Goal: Task Accomplishment & Management: Manage account settings

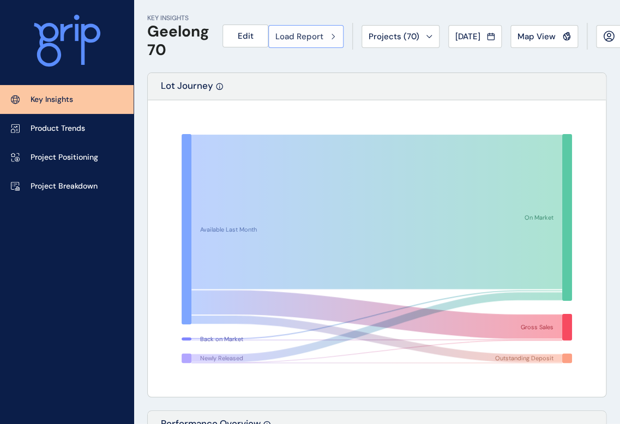
click at [323, 31] on span "Load Report" at bounding box center [299, 36] width 48 height 11
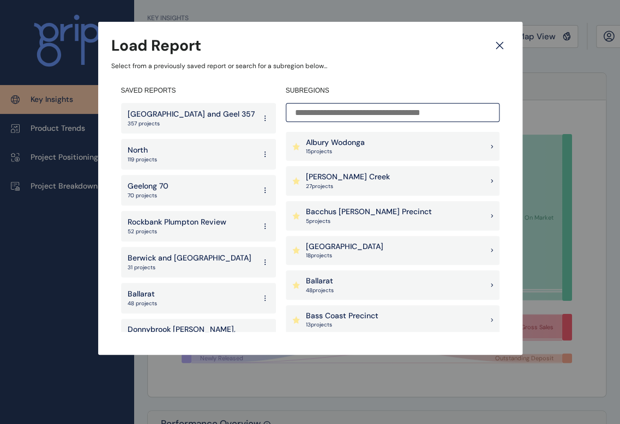
click at [213, 123] on p "357 projects" at bounding box center [191, 124] width 127 height 8
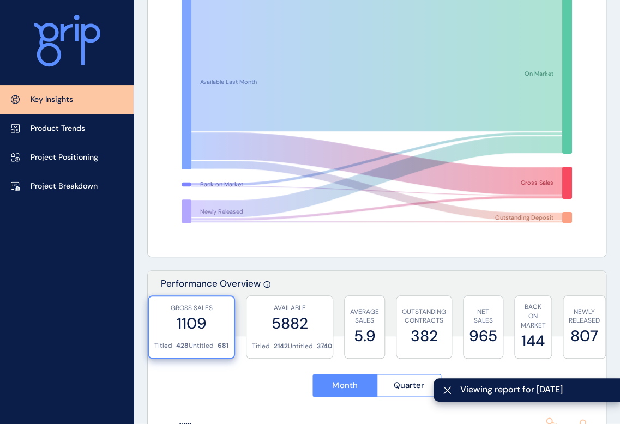
scroll to position [237, 0]
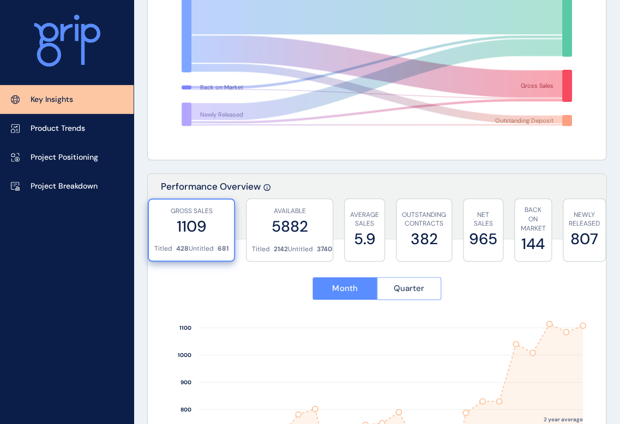
click at [415, 293] on span "Quarter" at bounding box center [409, 288] width 31 height 11
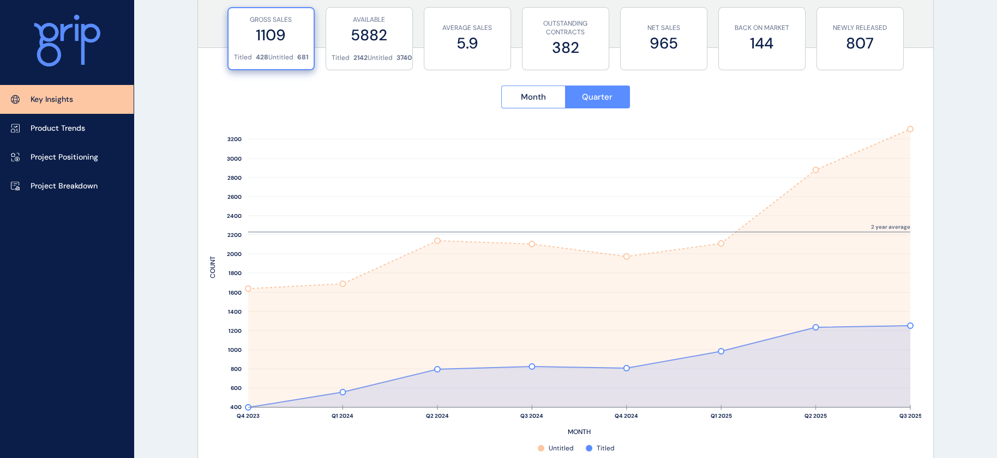
scroll to position [0, 0]
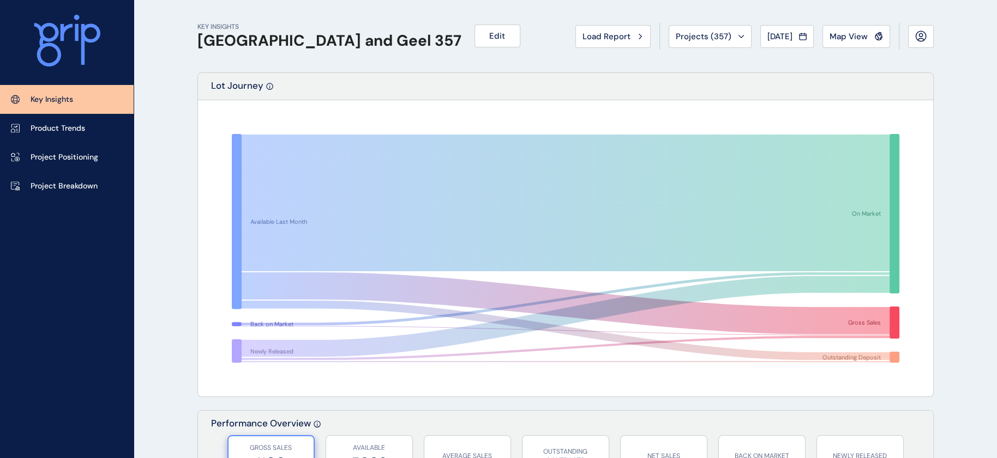
click at [582, 41] on div "Load Report" at bounding box center [612, 36] width 61 height 11
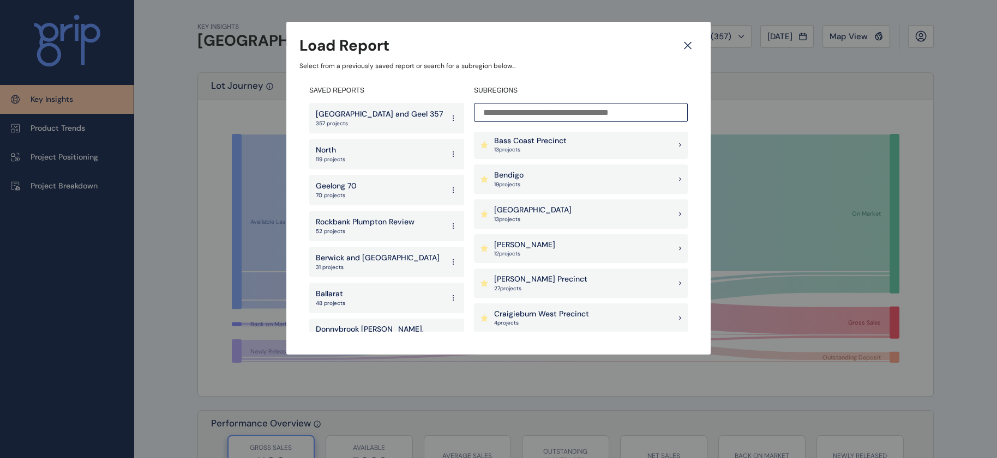
scroll to position [350, 0]
click at [570, 281] on div "Drouin - Warragul 17 project s" at bounding box center [581, 281] width 214 height 29
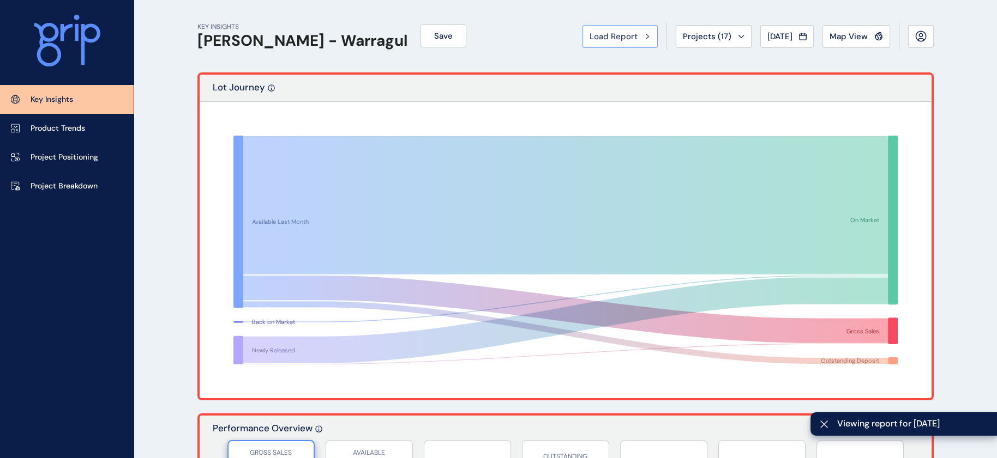
click at [594, 45] on button "Load Report" at bounding box center [619, 36] width 75 height 23
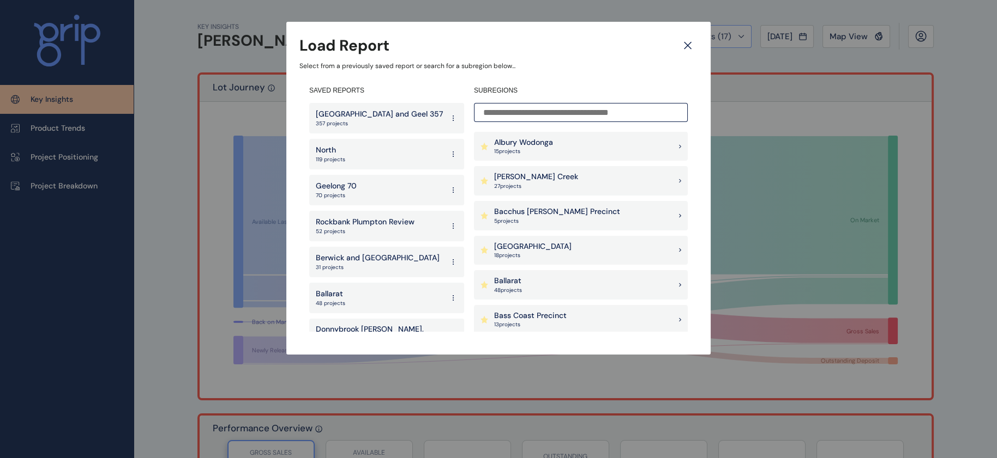
click at [619, 50] on icon at bounding box center [688, 45] width 20 height 19
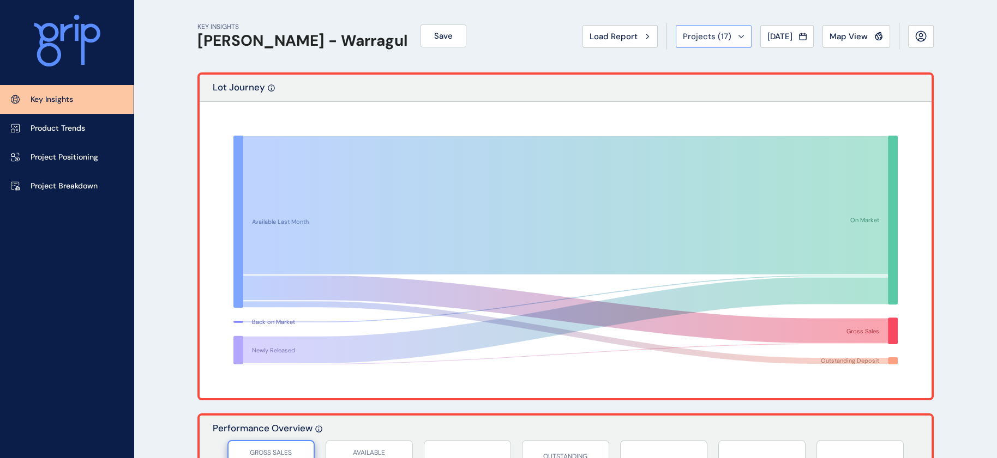
click at [619, 44] on button "Projects ( 17 )" at bounding box center [713, 36] width 76 height 23
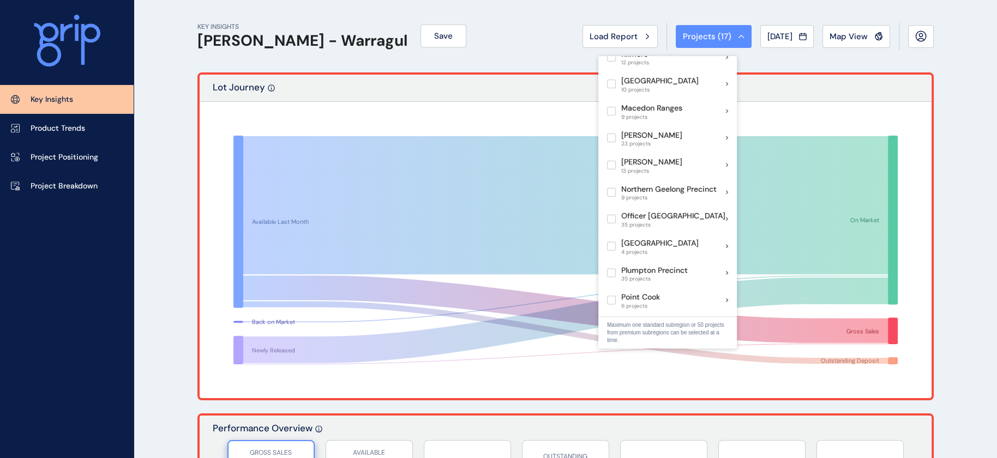
scroll to position [539, 0]
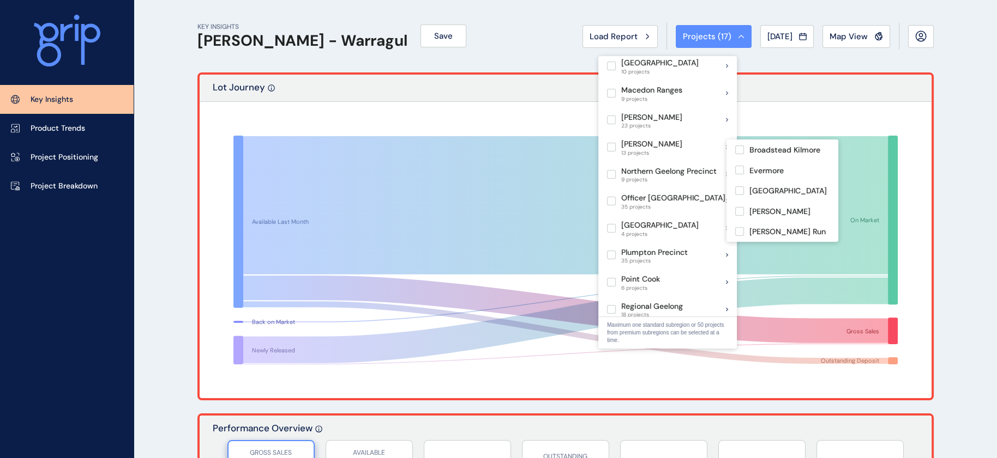
click at [615, 44] on label at bounding box center [611, 39] width 9 height 9
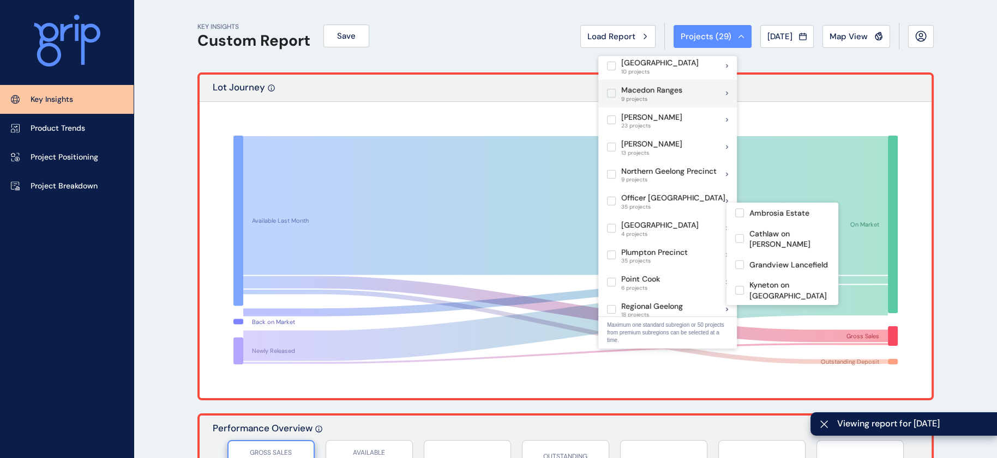
click at [610, 98] on label at bounding box center [611, 93] width 9 height 9
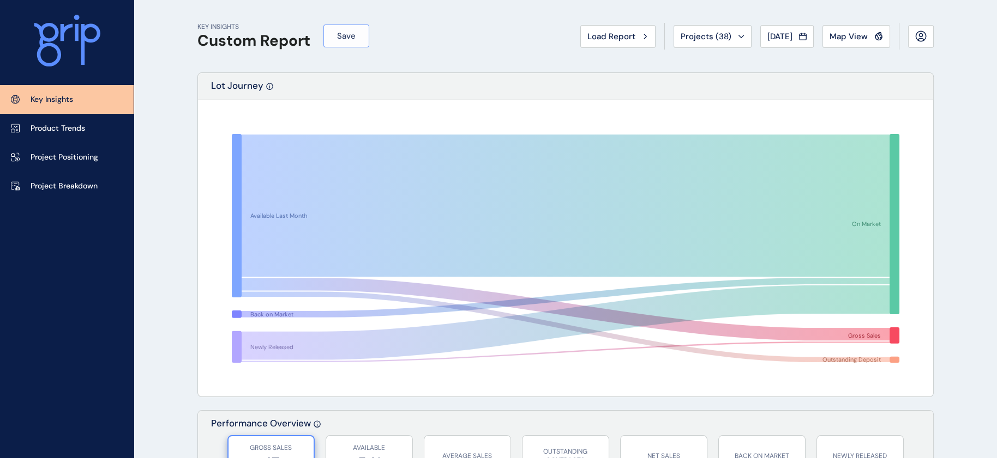
click at [351, 37] on span "Save" at bounding box center [346, 36] width 19 height 11
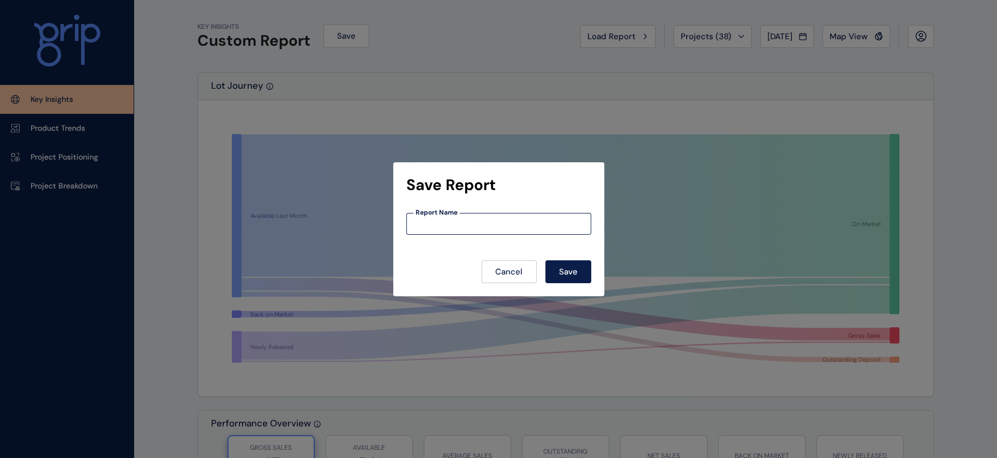
click at [449, 220] on input at bounding box center [499, 223] width 184 height 9
type input "*"
type input "**********"
click at [564, 268] on span "Save" at bounding box center [568, 272] width 19 height 11
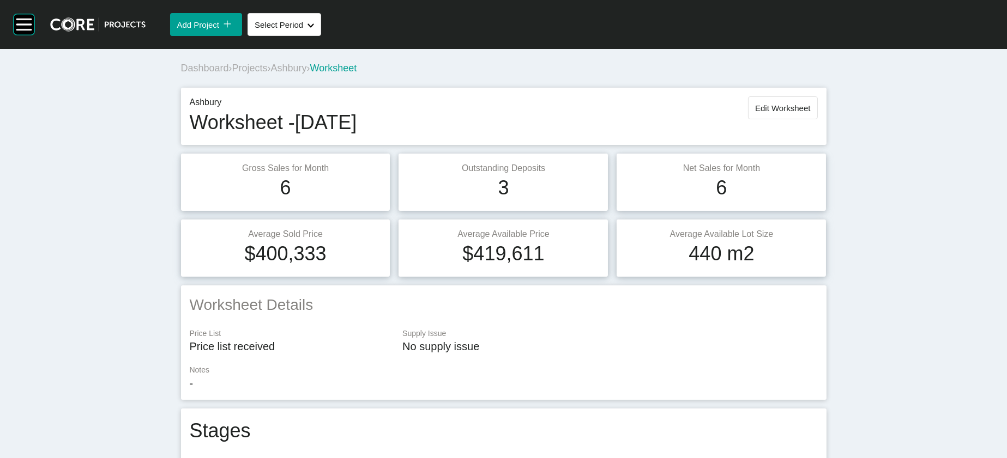
scroll to position [1565, 0]
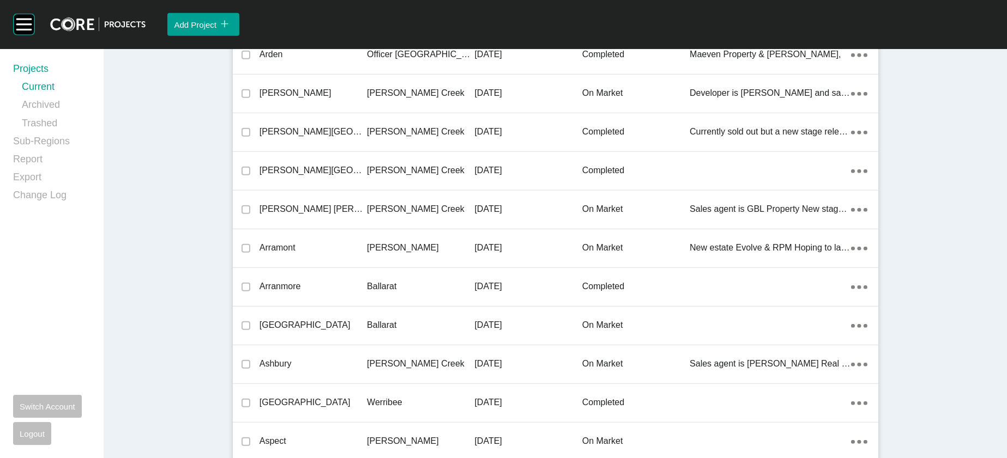
scroll to position [24070, 0]
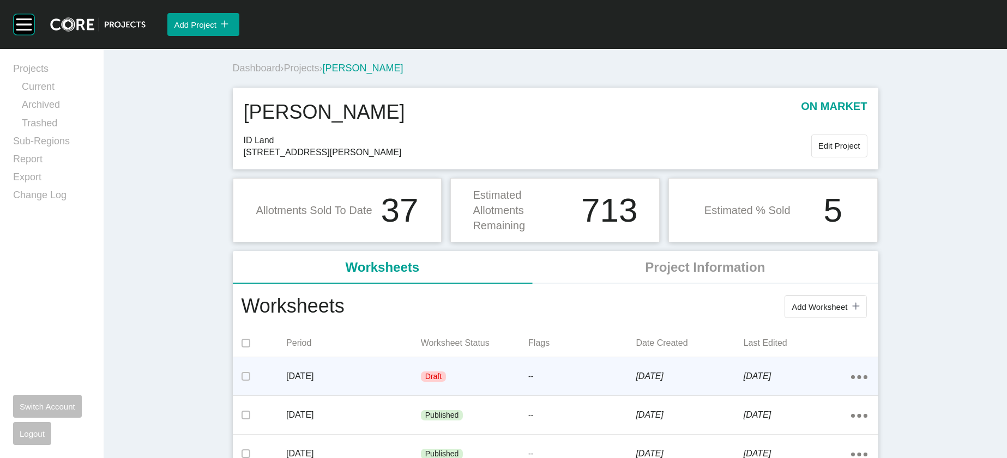
click at [448, 394] on div "Draft" at bounding box center [474, 377] width 107 height 33
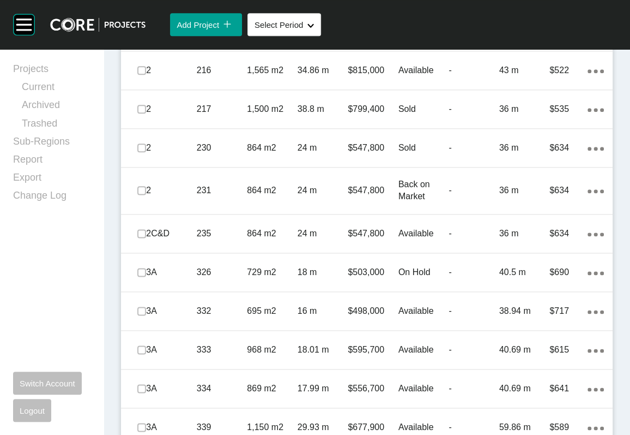
scroll to position [863, 0]
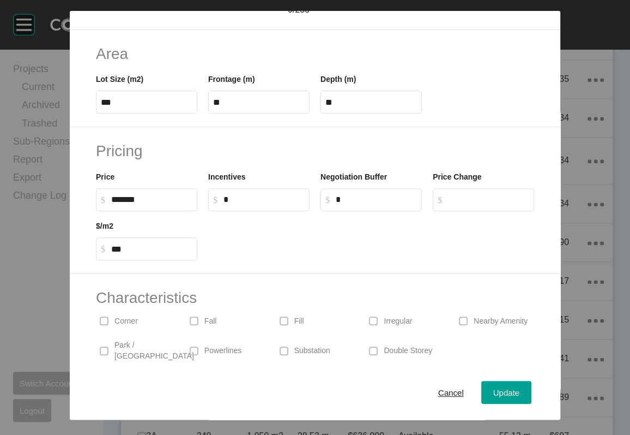
scroll to position [215, 0]
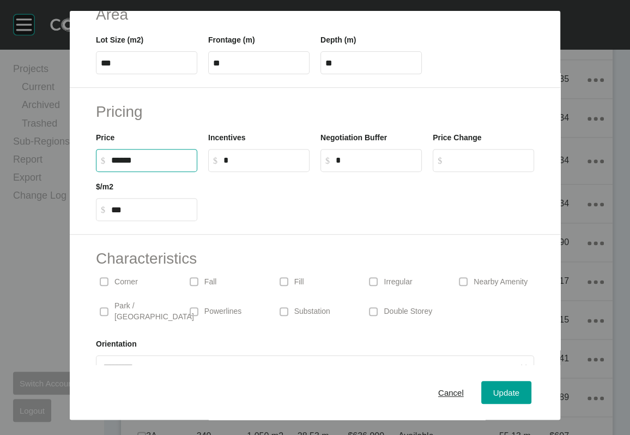
click at [111, 165] on input "******" at bounding box center [151, 159] width 81 height 9
type input "*******"
type input "***"
click at [520, 388] on span "Update" at bounding box center [506, 392] width 26 height 9
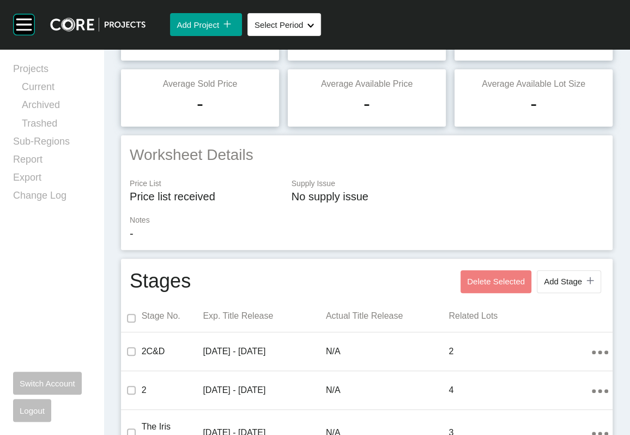
scroll to position [0, 0]
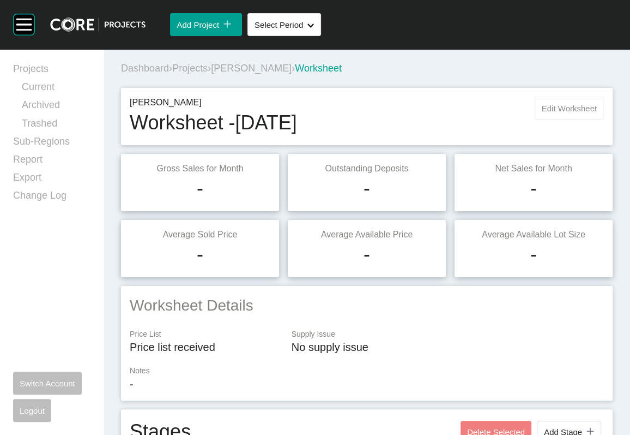
click at [570, 119] on button "Edit Worksheet" at bounding box center [569, 107] width 69 height 23
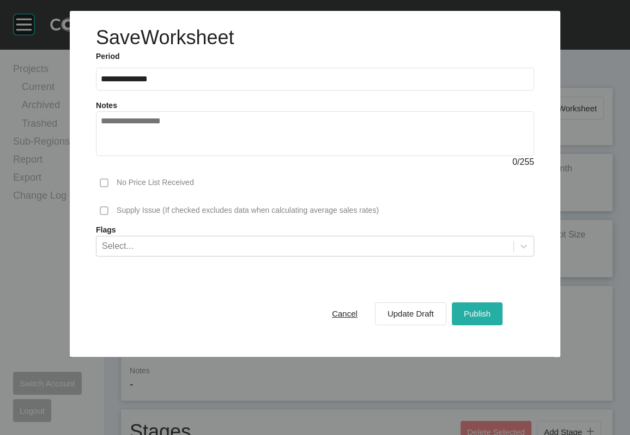
click at [491, 318] on span "Publish" at bounding box center [477, 313] width 27 height 9
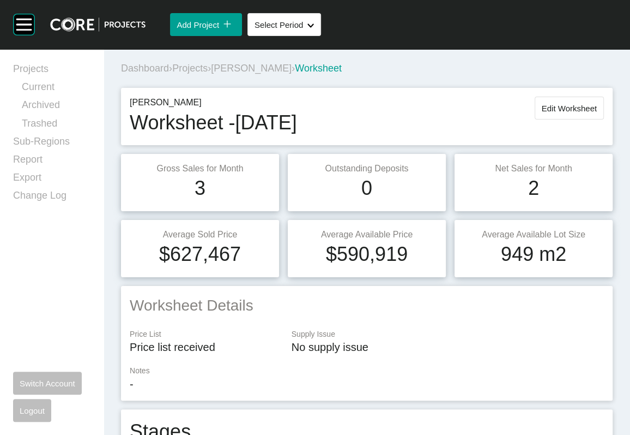
click at [208, 74] on span "Projects" at bounding box center [189, 68] width 35 height 11
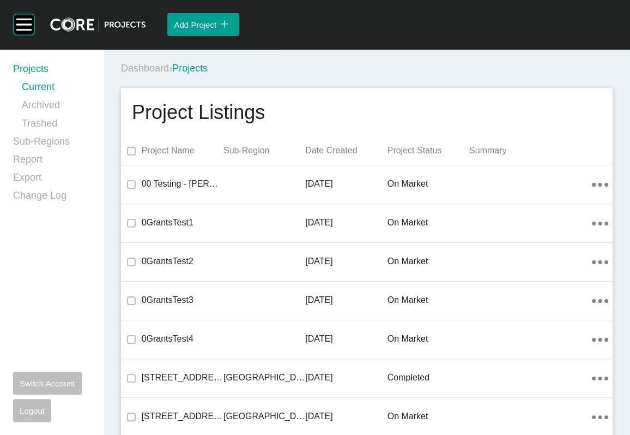
scroll to position [2403, 0]
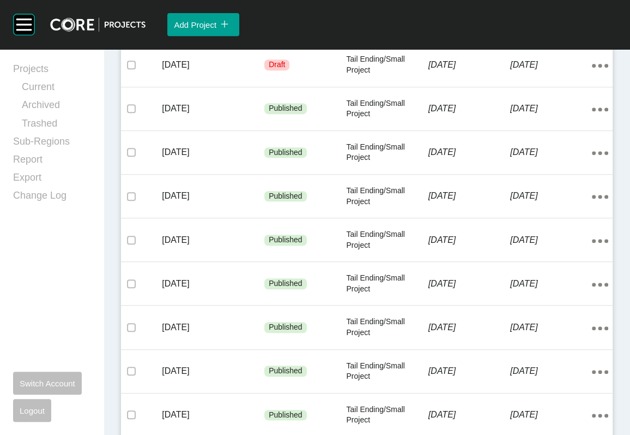
scroll to position [318, 0]
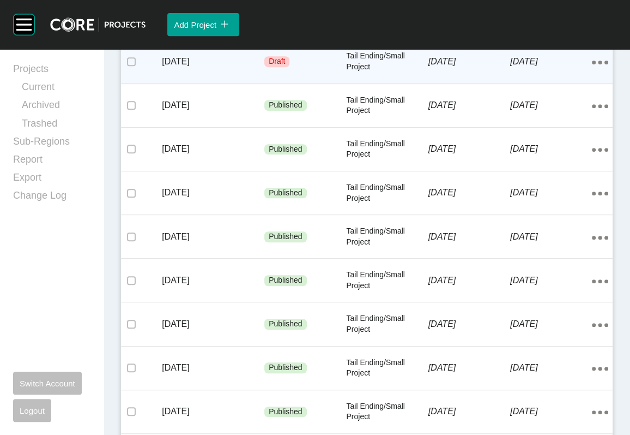
click at [512, 68] on p "[DATE]" at bounding box center [551, 62] width 82 height 12
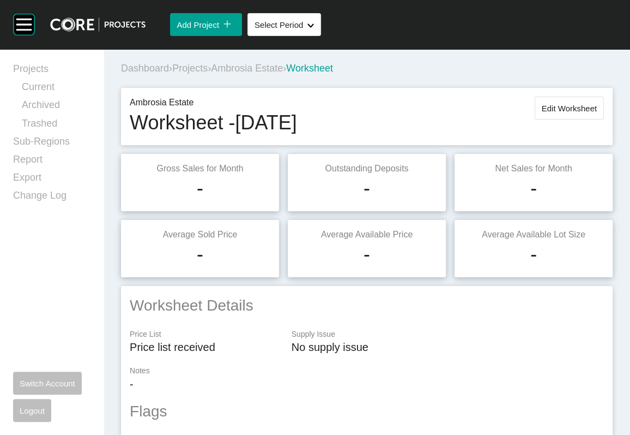
click at [553, 119] on button "Edit Worksheet" at bounding box center [569, 107] width 69 height 23
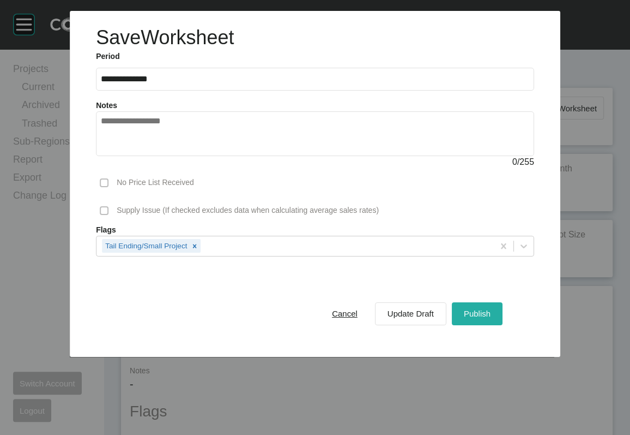
click at [493, 321] on div "Publish" at bounding box center [477, 313] width 32 height 15
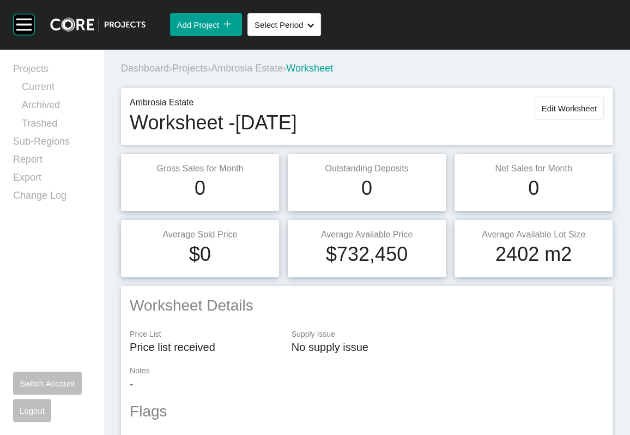
click at [208, 74] on span "Projects" at bounding box center [189, 68] width 35 height 11
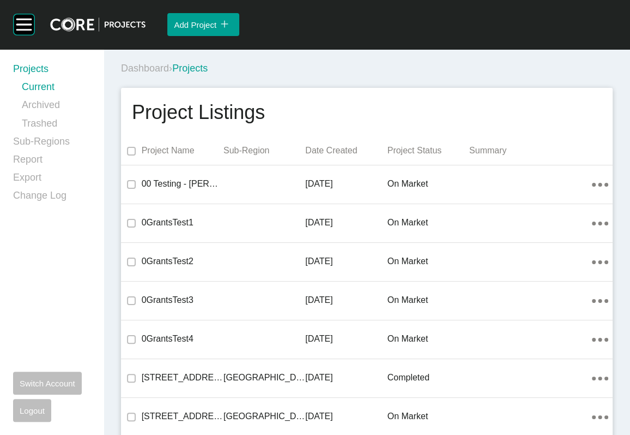
scroll to position [24599, 0]
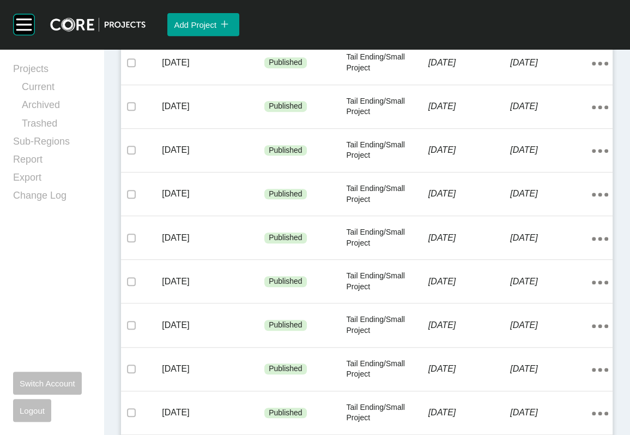
scroll to position [281, 0]
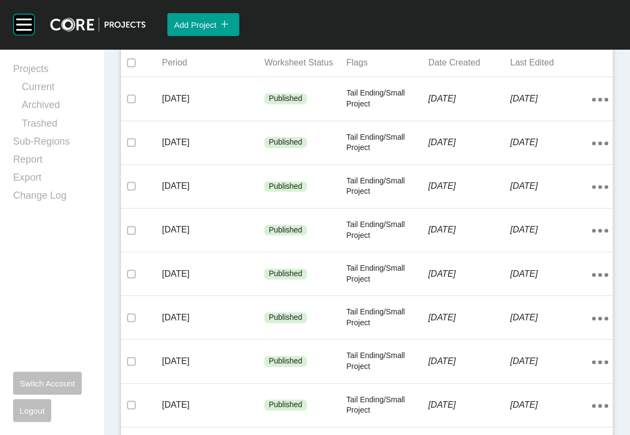
click at [527, 31] on span "Add Worksheet" at bounding box center [555, 26] width 56 height 9
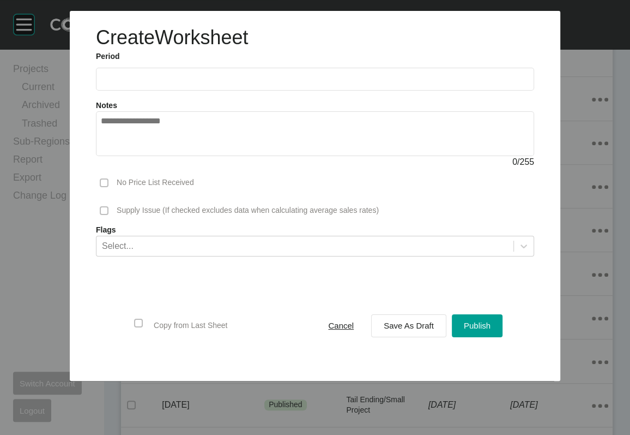
click at [129, 83] on input "text" at bounding box center [315, 78] width 429 height 9
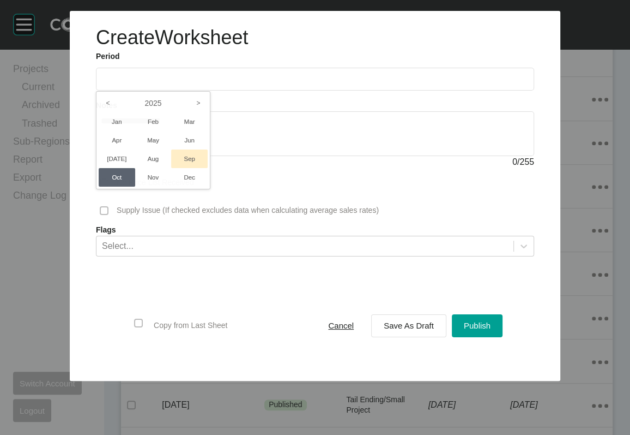
click at [171, 168] on li "Sep" at bounding box center [189, 158] width 37 height 19
type input "**********"
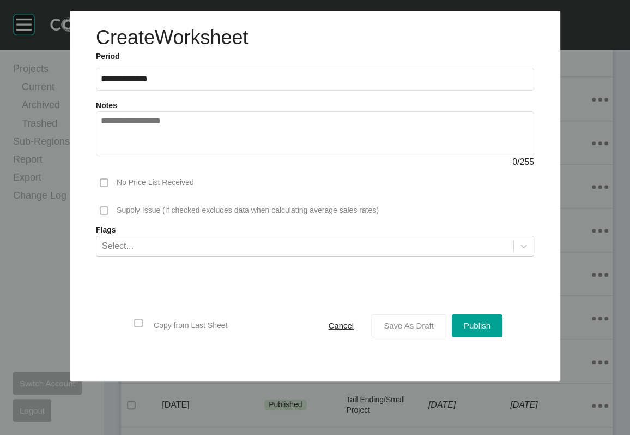
click at [414, 333] on div "Save As Draft" at bounding box center [409, 325] width 56 height 15
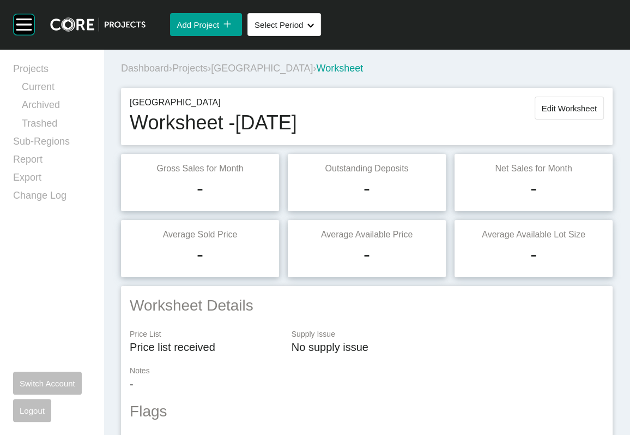
click at [558, 119] on button "Edit Worksheet" at bounding box center [569, 107] width 69 height 23
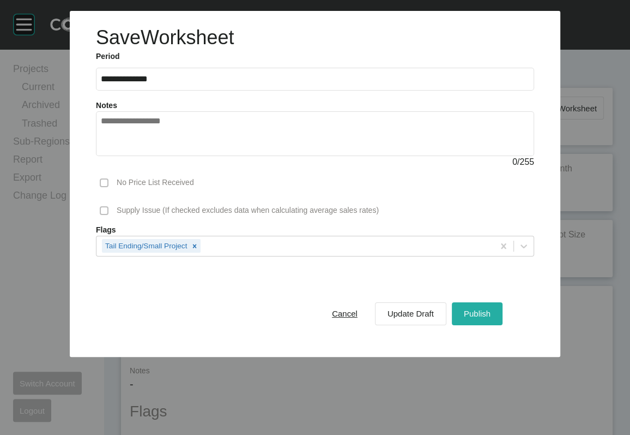
click at [493, 321] on div "Publish" at bounding box center [477, 313] width 32 height 15
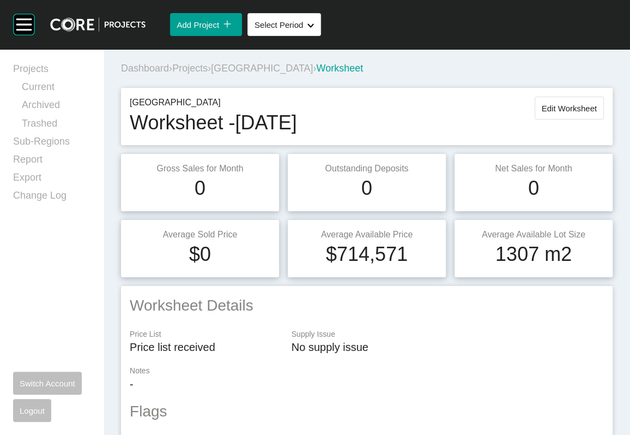
click at [208, 74] on span "Projects" at bounding box center [189, 68] width 35 height 11
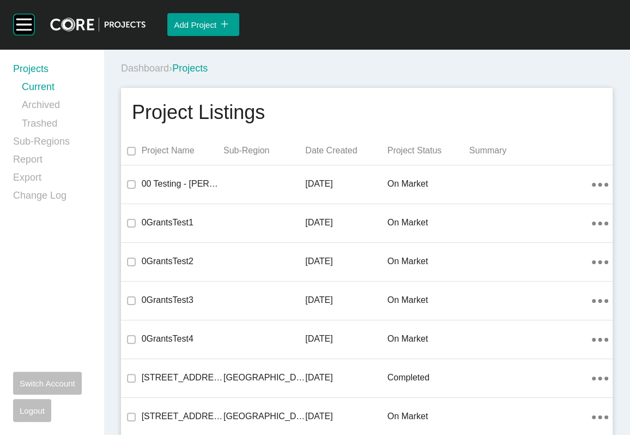
scroll to position [12204, 0]
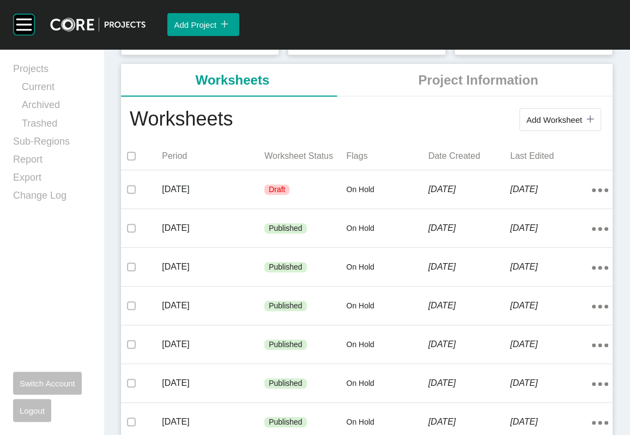
scroll to position [209, 0]
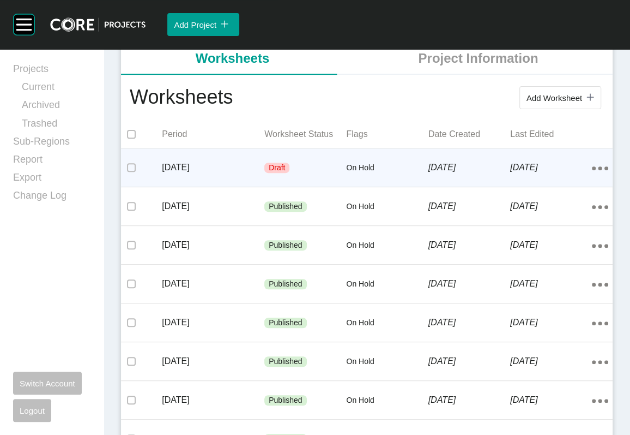
click at [489, 173] on p "[DATE]" at bounding box center [470, 167] width 82 height 12
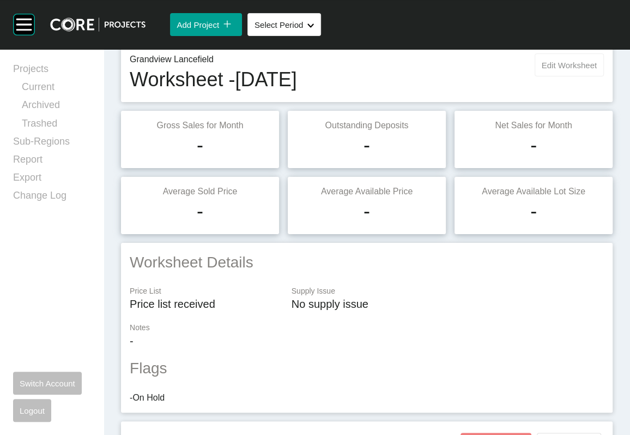
scroll to position [44, 0]
click at [546, 69] on span "Edit Worksheet" at bounding box center [569, 63] width 55 height 9
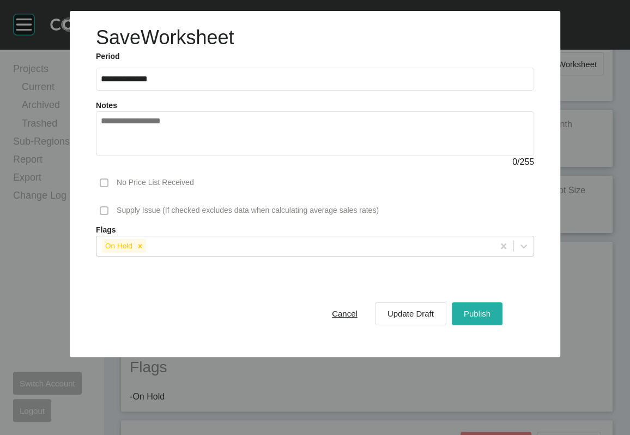
click at [491, 318] on span "Publish" at bounding box center [477, 313] width 27 height 9
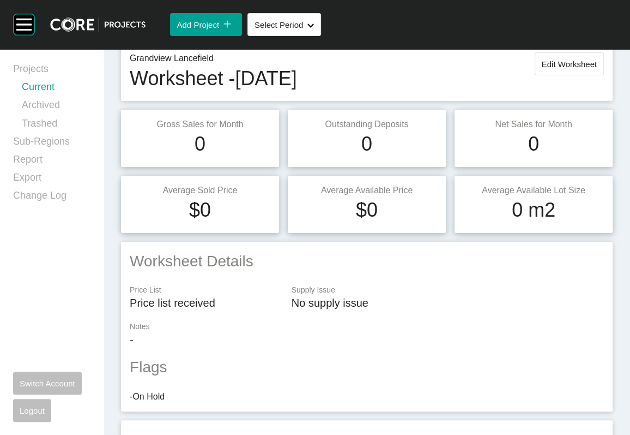
drag, startPoint x: 70, startPoint y: 101, endPoint x: 81, endPoint y: 99, distance: 10.6
click at [71, 98] on link "Current" at bounding box center [56, 89] width 69 height 18
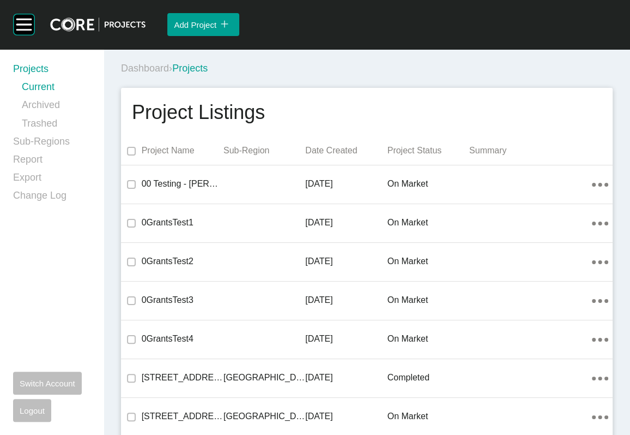
scroll to position [16516, 0]
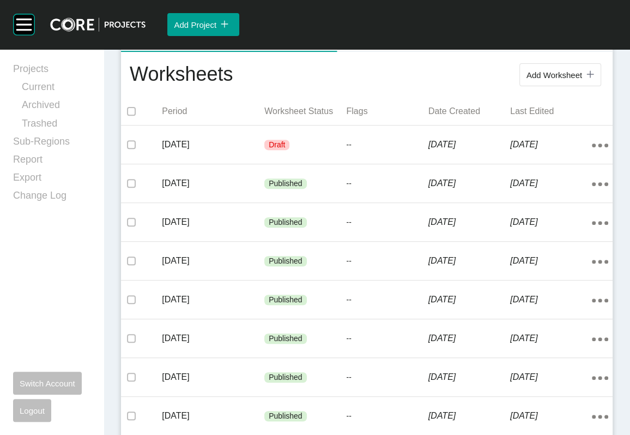
scroll to position [234, 0]
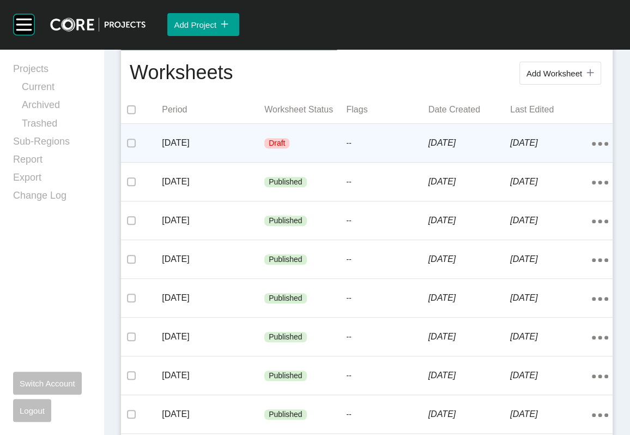
click at [391, 149] on p "--" at bounding box center [387, 143] width 82 height 11
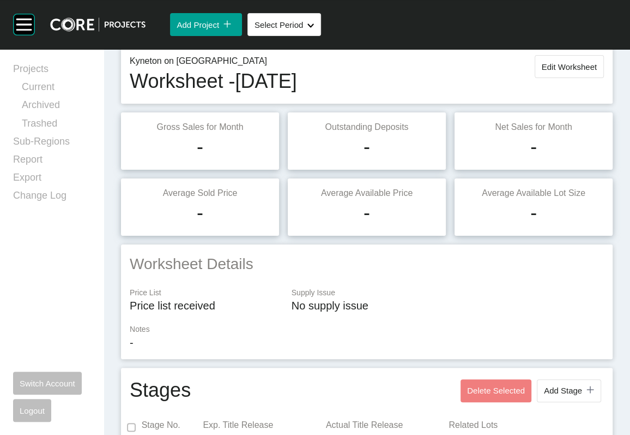
scroll to position [13, 0]
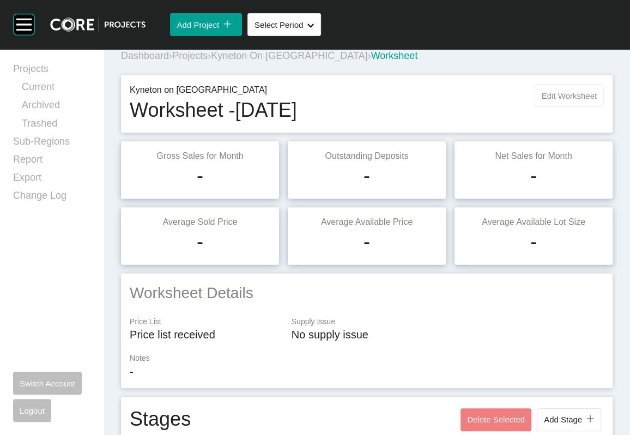
click at [542, 100] on span "Edit Worksheet" at bounding box center [569, 95] width 55 height 9
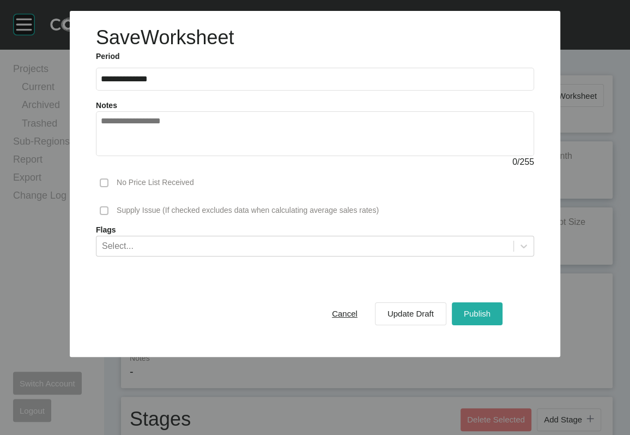
click at [491, 318] on span "Publish" at bounding box center [477, 313] width 27 height 9
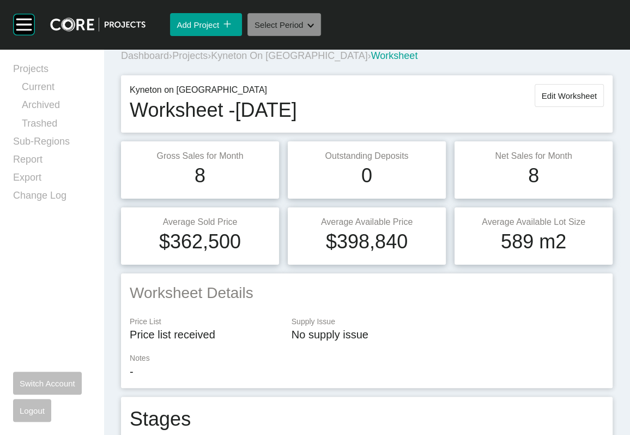
click at [314, 28] on icon "Shape Created with Sketch." at bounding box center [310, 25] width 7 height 4
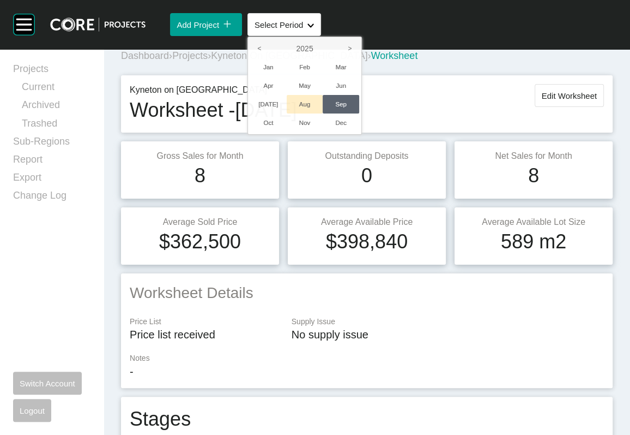
click at [323, 113] on li "Aug" at bounding box center [305, 104] width 37 height 19
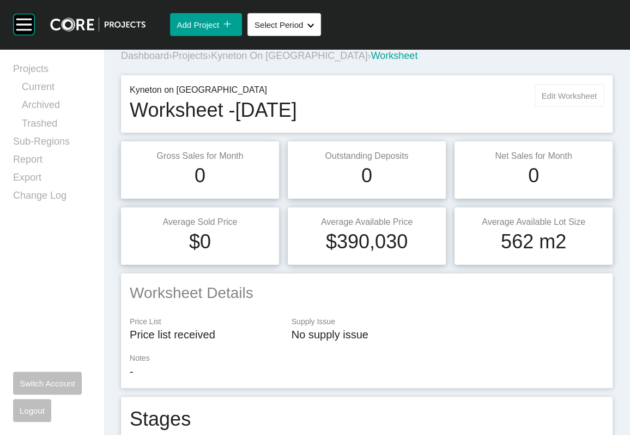
click at [565, 100] on span "Edit Worksheet" at bounding box center [569, 95] width 55 height 9
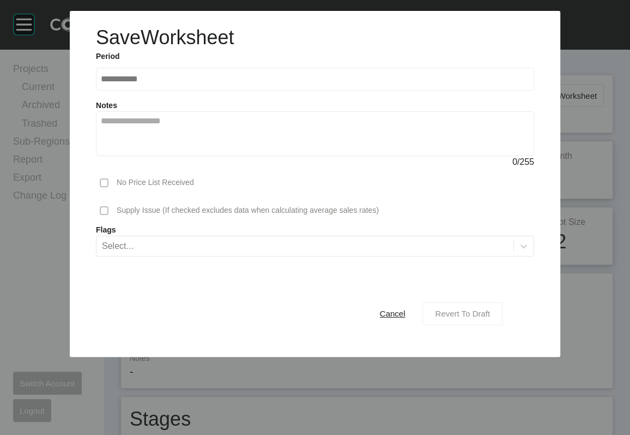
click at [490, 318] on span "Revert To Draft" at bounding box center [462, 313] width 55 height 9
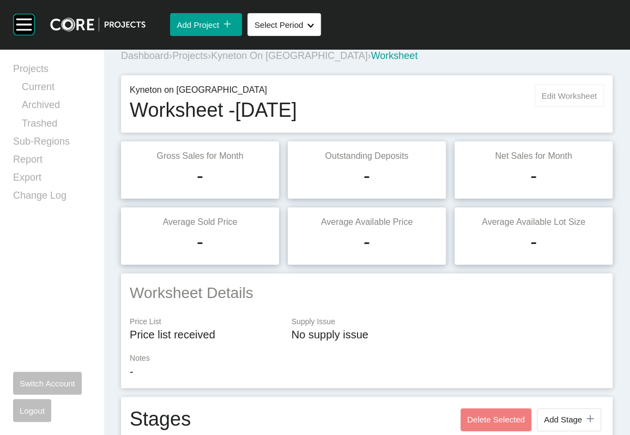
click at [542, 100] on span "Edit Worksheet" at bounding box center [569, 95] width 55 height 9
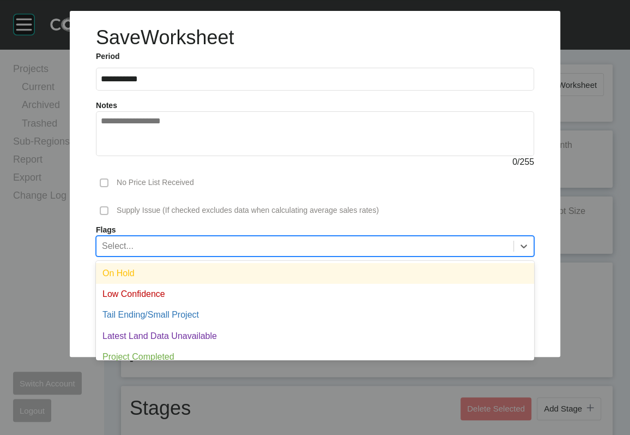
click at [369, 255] on div "Select..." at bounding box center [304, 245] width 417 height 19
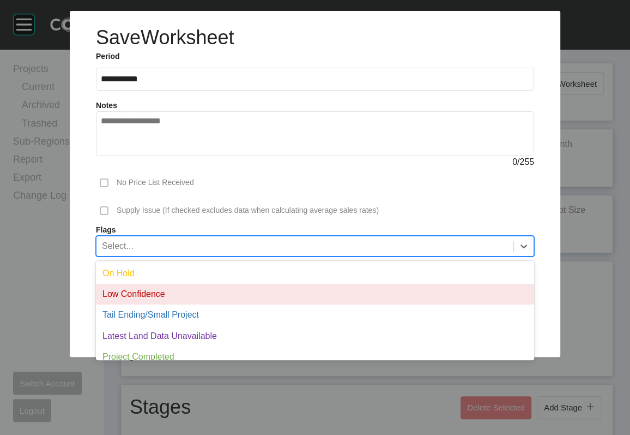
click at [354, 304] on div "Low Confidence" at bounding box center [315, 293] width 438 height 21
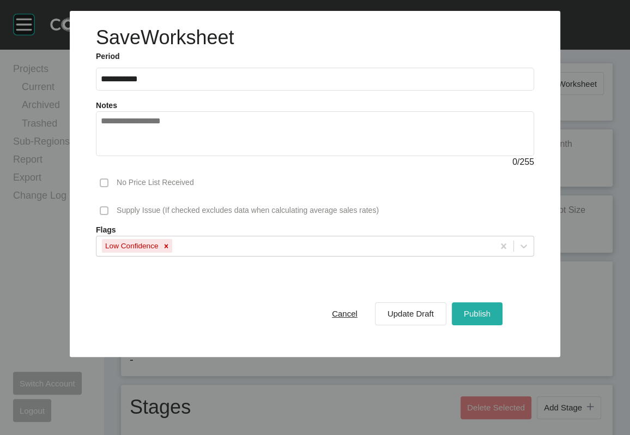
drag, startPoint x: 512, startPoint y: 382, endPoint x: 508, endPoint y: 376, distance: 7.4
click at [491, 318] on span "Publish" at bounding box center [477, 313] width 27 height 9
